Goal: Check status: Check status

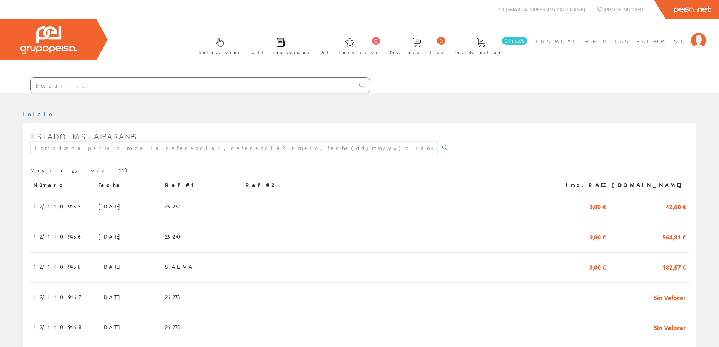
click at [625, 40] on span "INSTALAC.ELECTRICAS BADENES SL" at bounding box center [612, 41] width 152 height 8
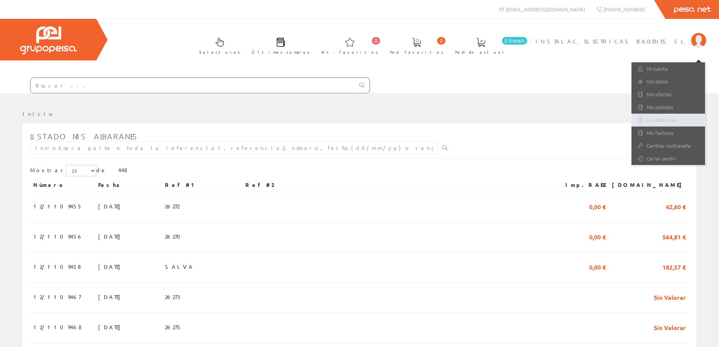
click at [653, 117] on link "Mis albaranes" at bounding box center [669, 120] width 74 height 13
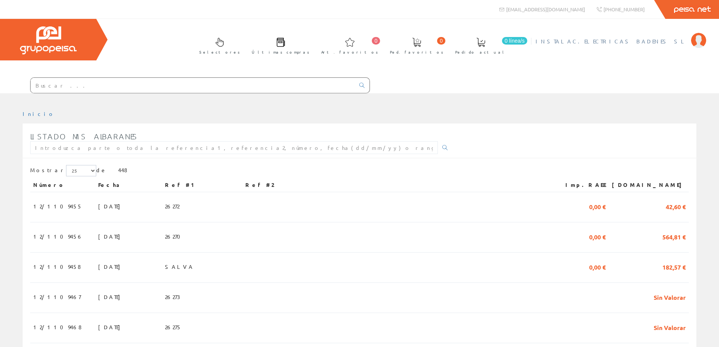
click at [620, 40] on span "INSTALAC.ELECTRICAS BADENES SL" at bounding box center [612, 41] width 152 height 8
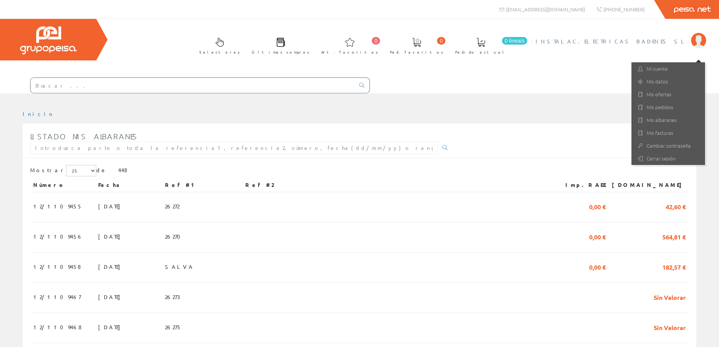
click at [53, 139] on span "Listado mis albaranes" at bounding box center [84, 136] width 108 height 9
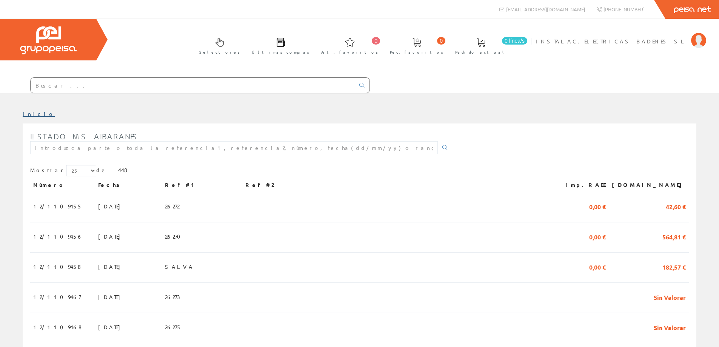
click at [28, 112] on link "Inicio" at bounding box center [39, 113] width 32 height 7
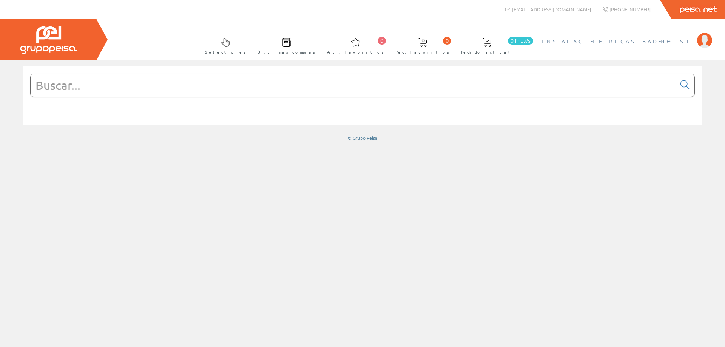
click at [633, 45] on span "INSTALAC.ELECTRICAS BADENES SL" at bounding box center [617, 41] width 152 height 8
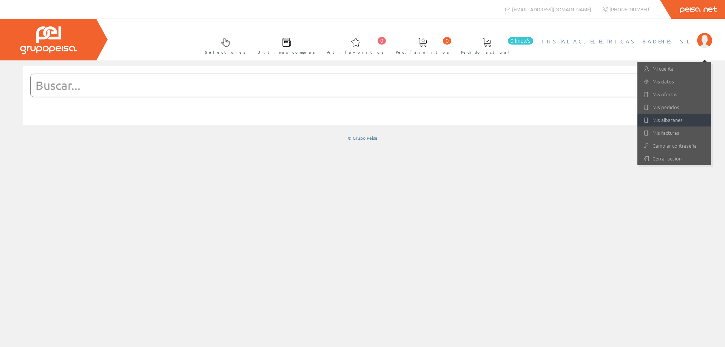
click at [660, 121] on link "Mis albaranes" at bounding box center [674, 120] width 74 height 13
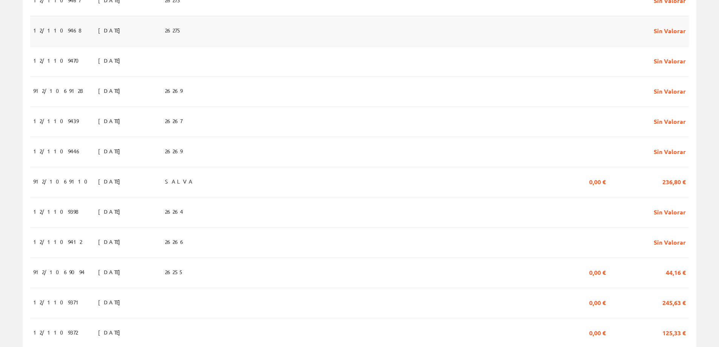
scroll to position [302, 0]
